Goal: Navigation & Orientation: Go to known website

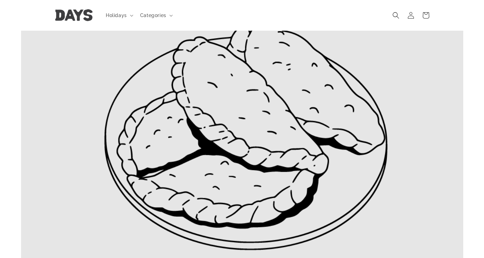
scroll to position [172, 0]
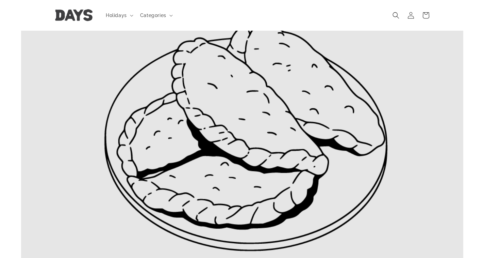
click at [71, 12] on img at bounding box center [73, 16] width 37 height 12
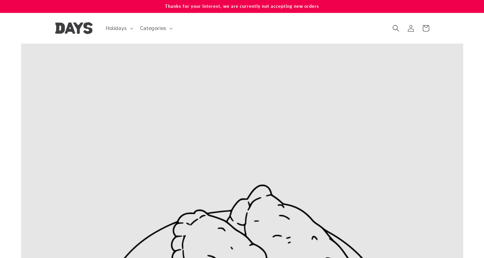
click at [86, 29] on img at bounding box center [73, 28] width 37 height 12
